Goal: Task Accomplishment & Management: Manage account settings

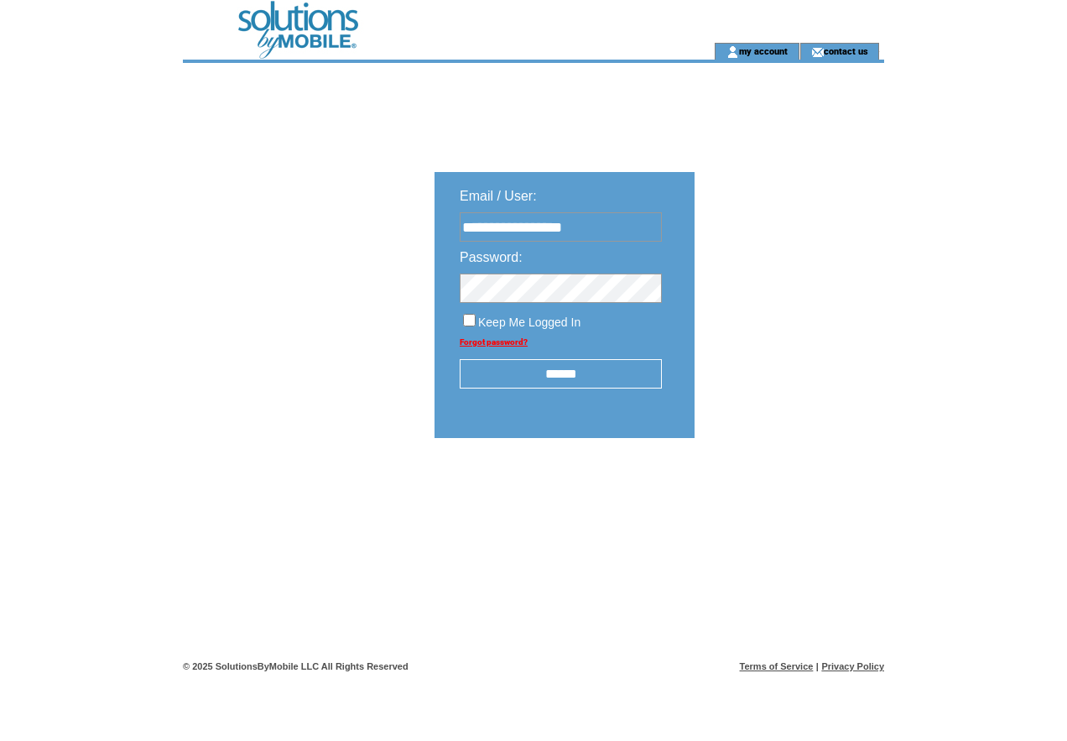
click at [553, 368] on input "******" at bounding box center [561, 373] width 202 height 29
type input "**********"
click at [554, 375] on input "******" at bounding box center [561, 373] width 202 height 29
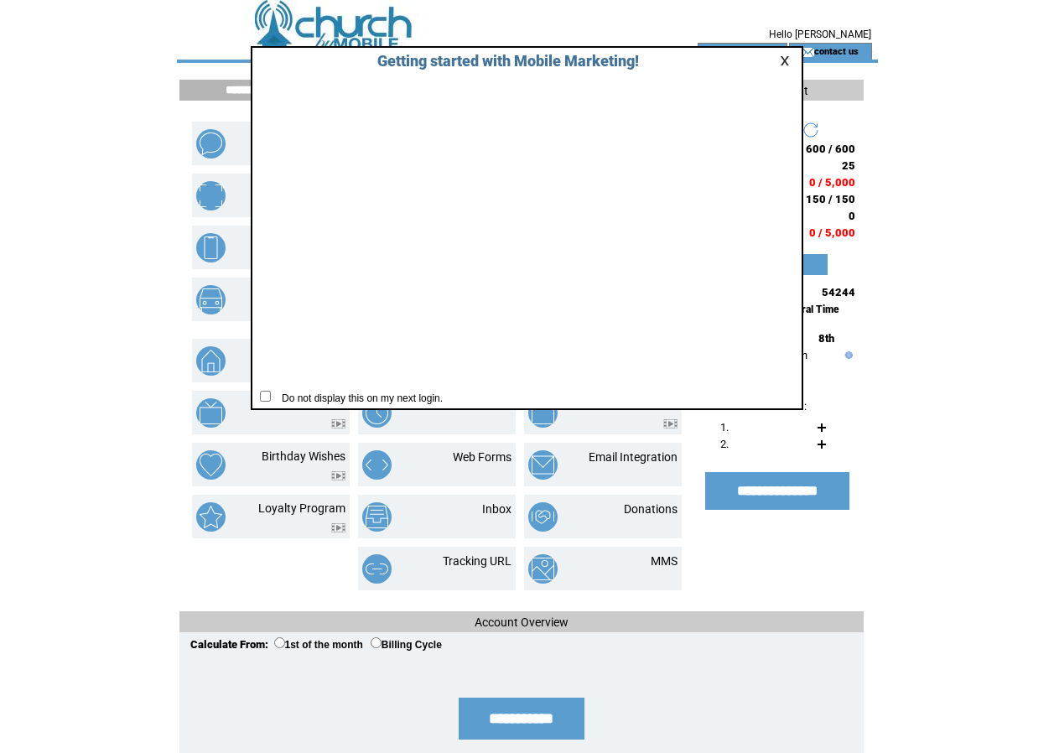
click at [784, 63] on link at bounding box center [787, 60] width 15 height 11
